Goal: Task Accomplishment & Management: Manage account settings

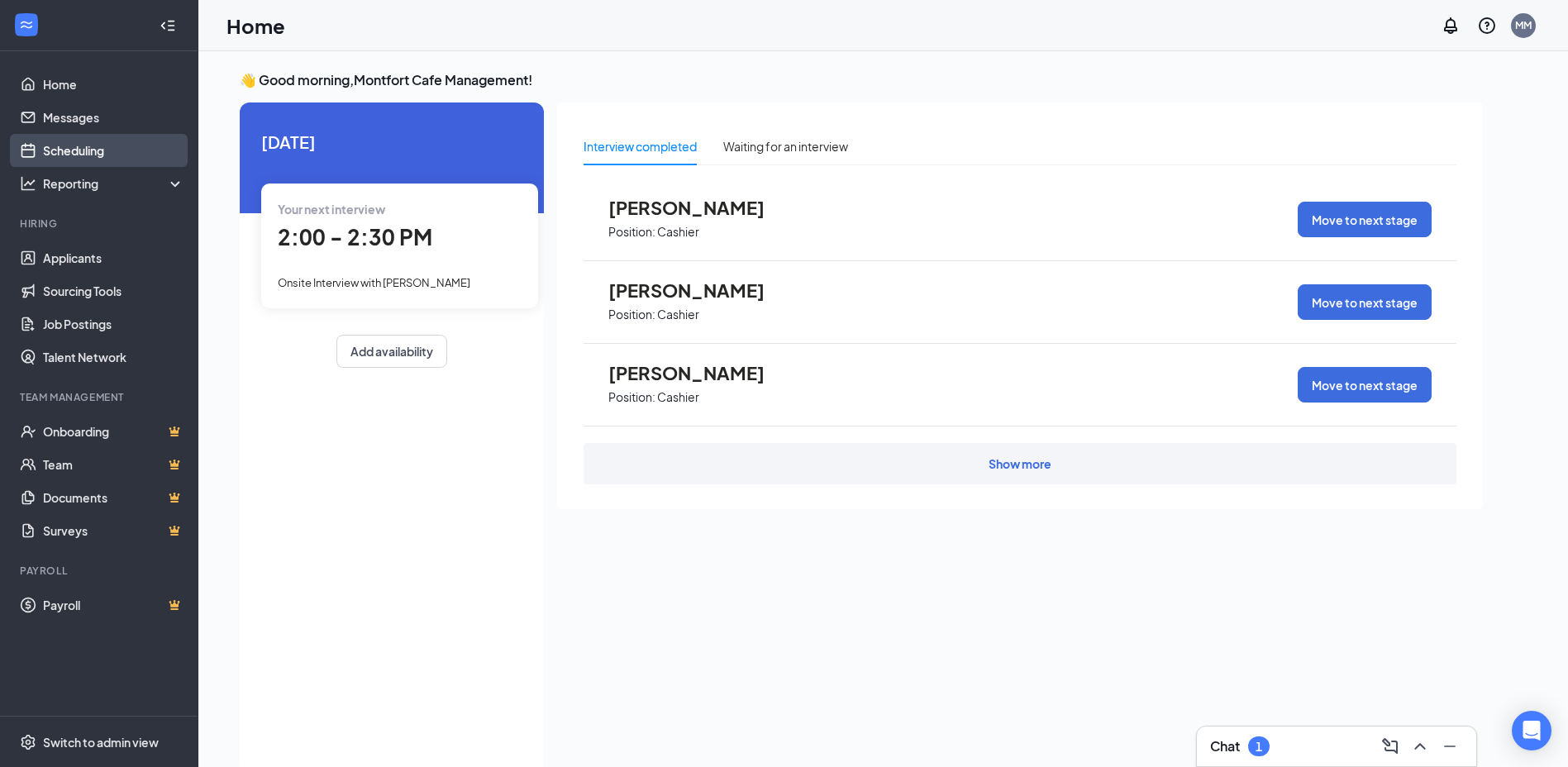
click at [101, 154] on link "Scheduling" at bounding box center [114, 151] width 142 height 34
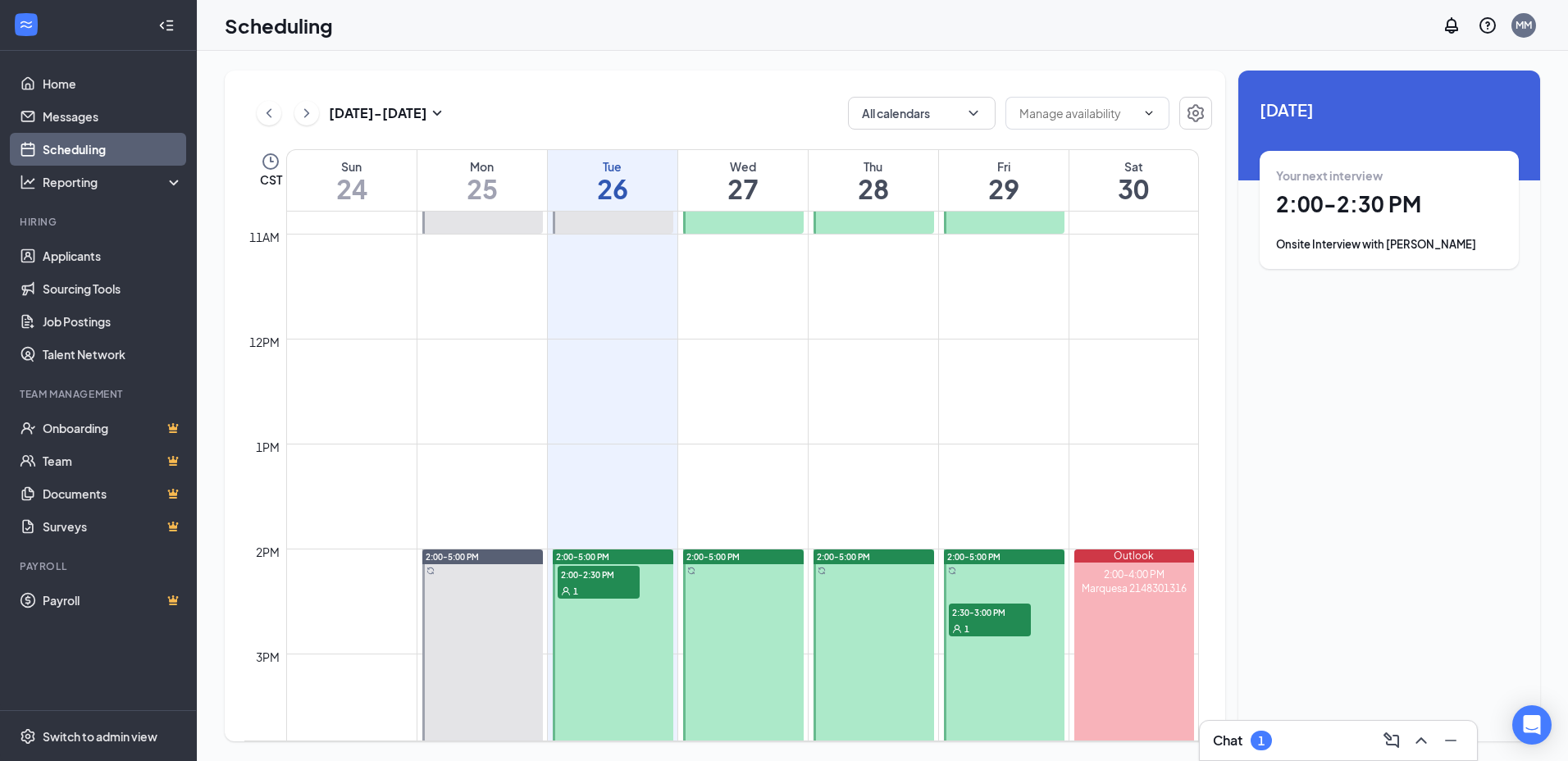
scroll to position [1134, 0]
click at [583, 579] on span "2:00-2:30 PM" at bounding box center [599, 573] width 82 height 17
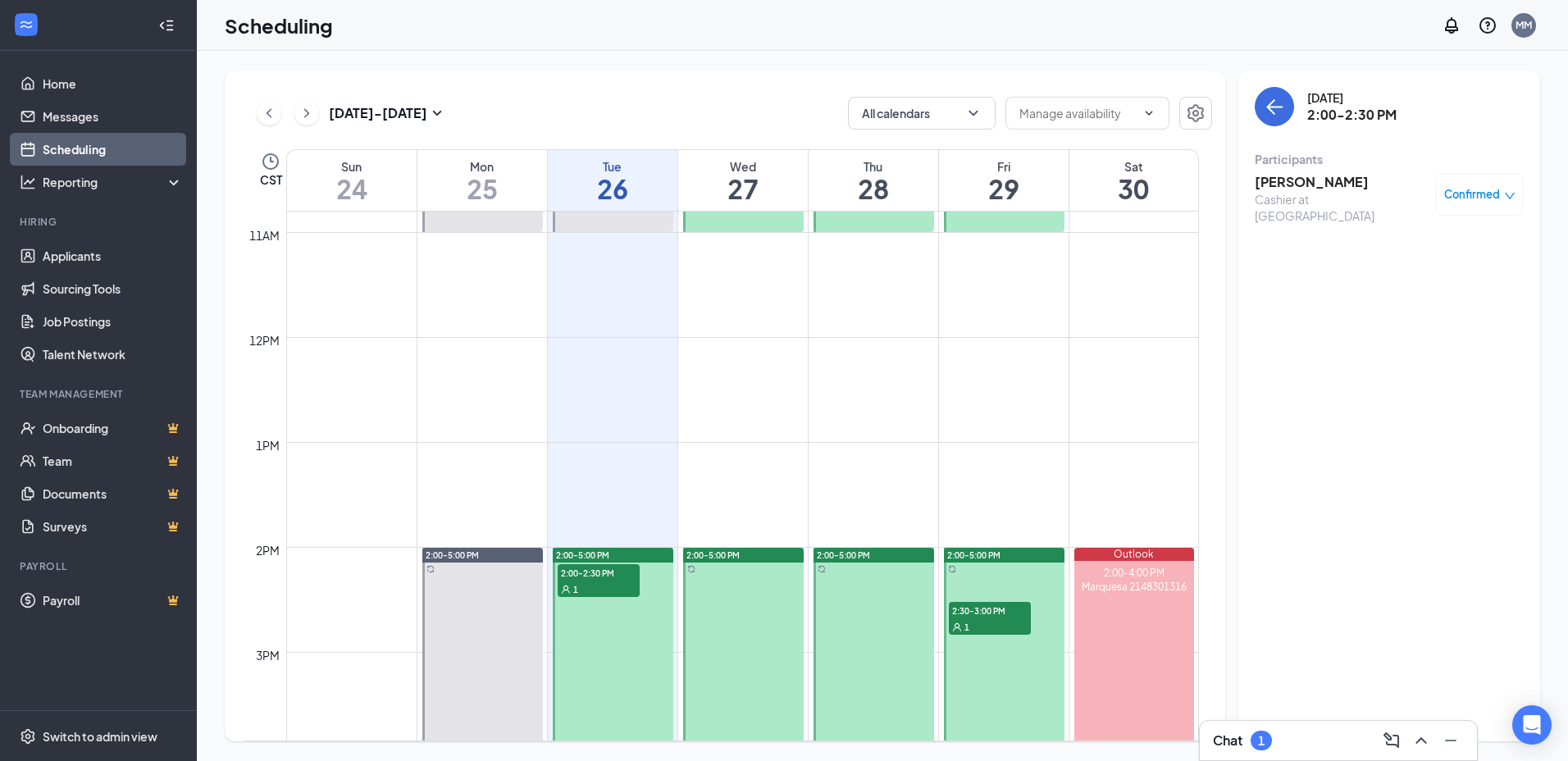
click at [997, 618] on div "1" at bounding box center [990, 626] width 82 height 17
click at [1000, 620] on div "1" at bounding box center [990, 626] width 82 height 17
click at [1318, 177] on h3 "[PERSON_NAME]" at bounding box center [1337, 182] width 164 height 18
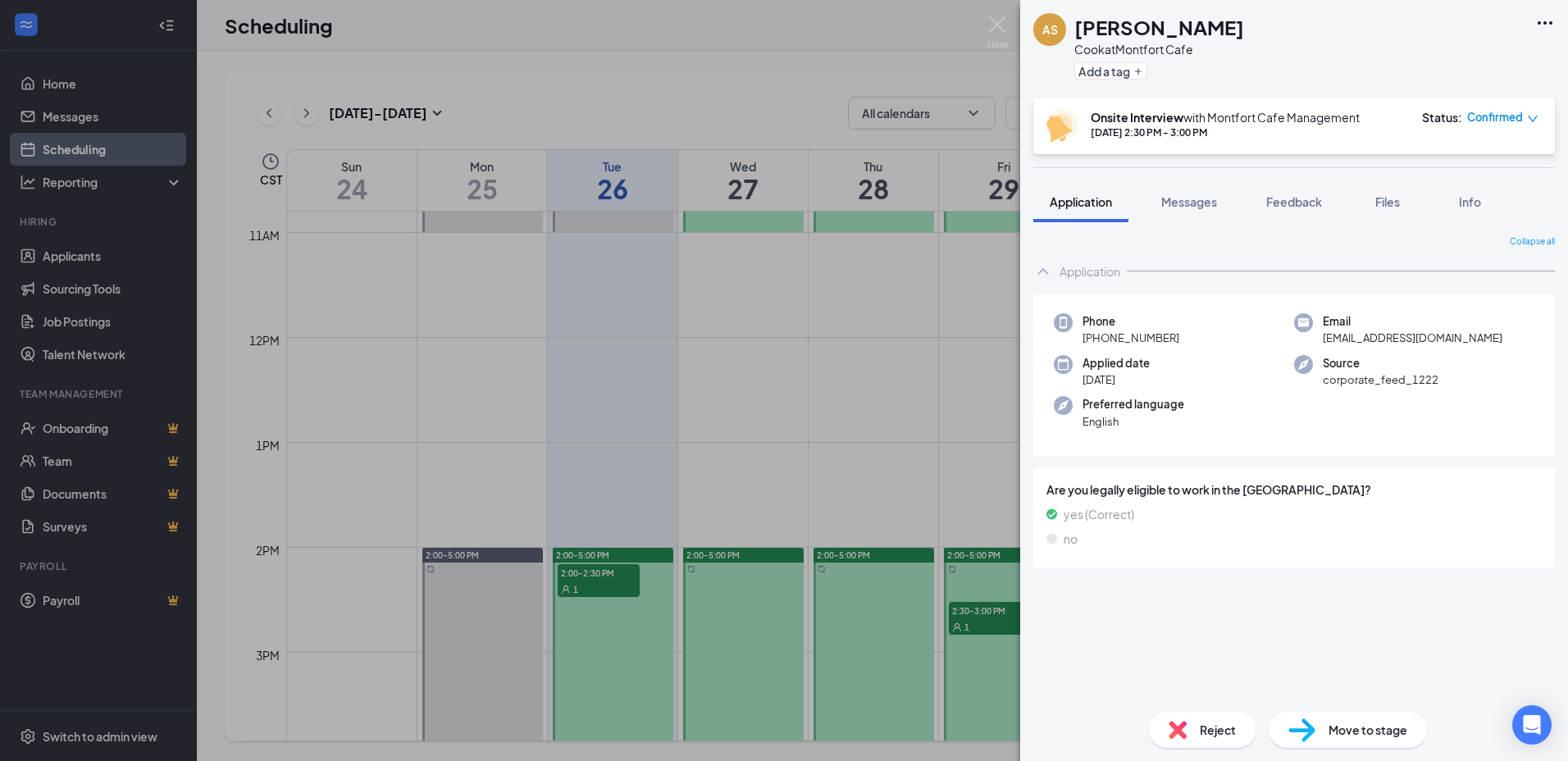
click at [770, 522] on div "AS [PERSON_NAME] Sogre [PERSON_NAME] at [GEOGRAPHIC_DATA] Add a tag Onsite Inte…" at bounding box center [784, 380] width 1568 height 761
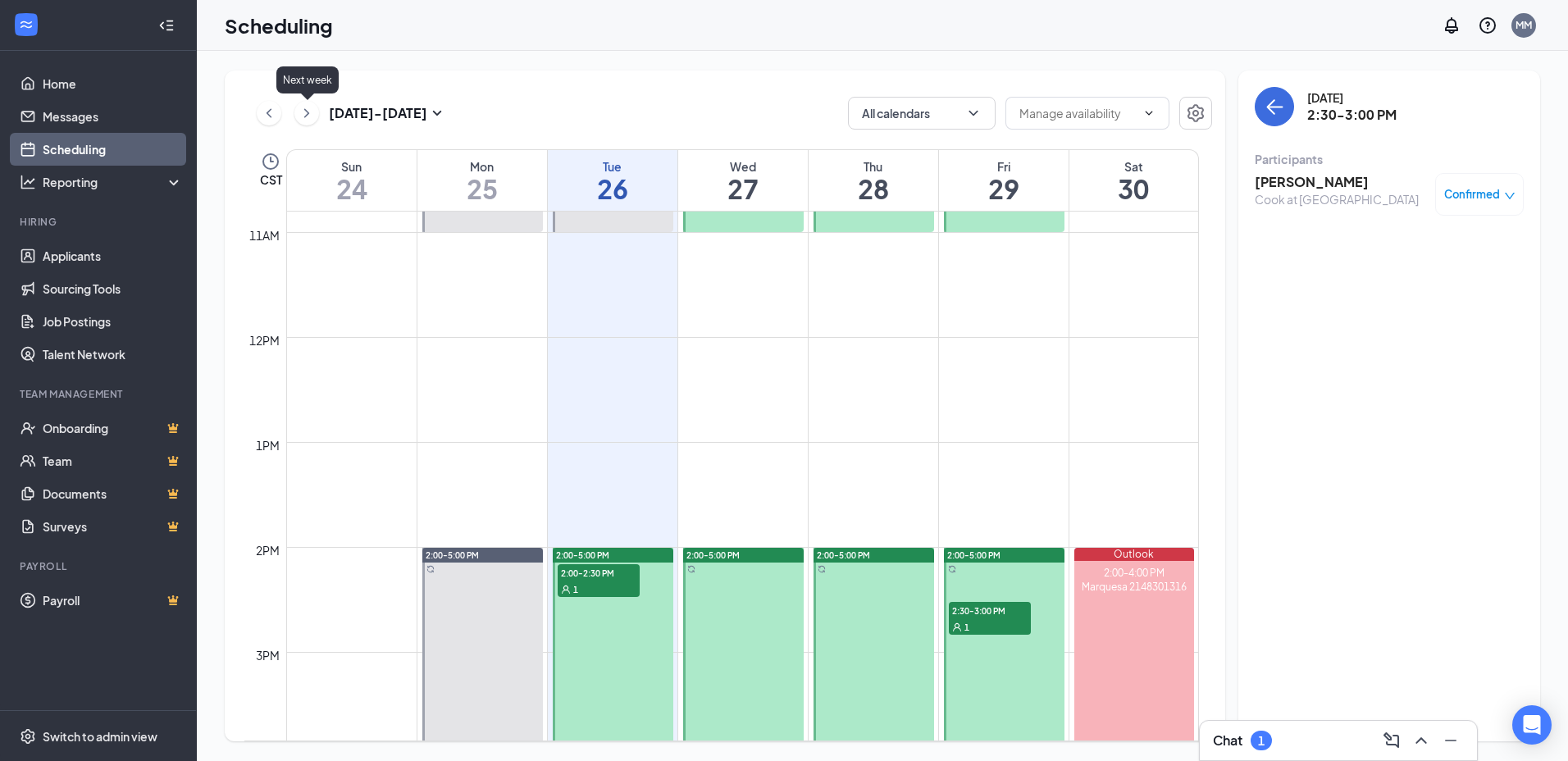
click at [308, 114] on icon "ChevronRight" at bounding box center [306, 113] width 5 height 9
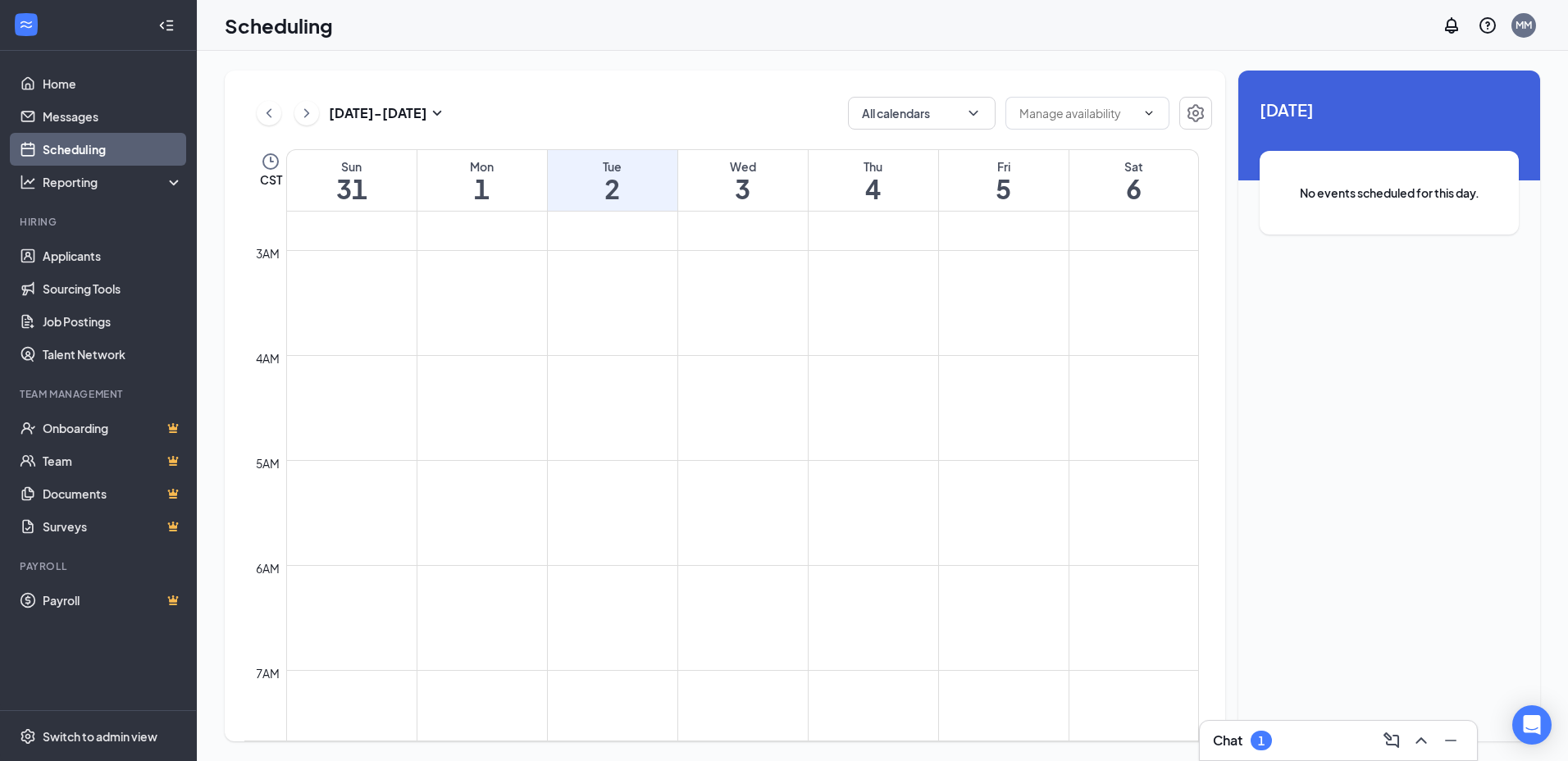
scroll to position [68, 0]
